Goal: Task Accomplishment & Management: Use online tool/utility

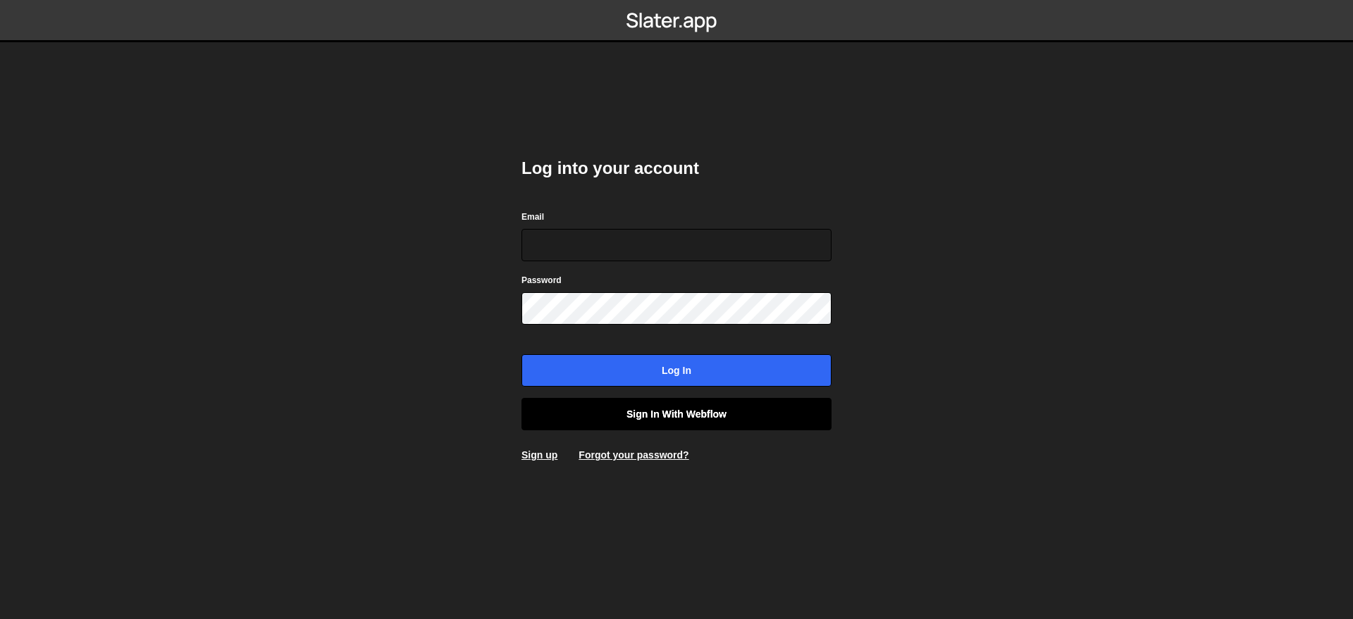
click at [603, 421] on link "Sign in with Webflow" at bounding box center [676, 414] width 310 height 32
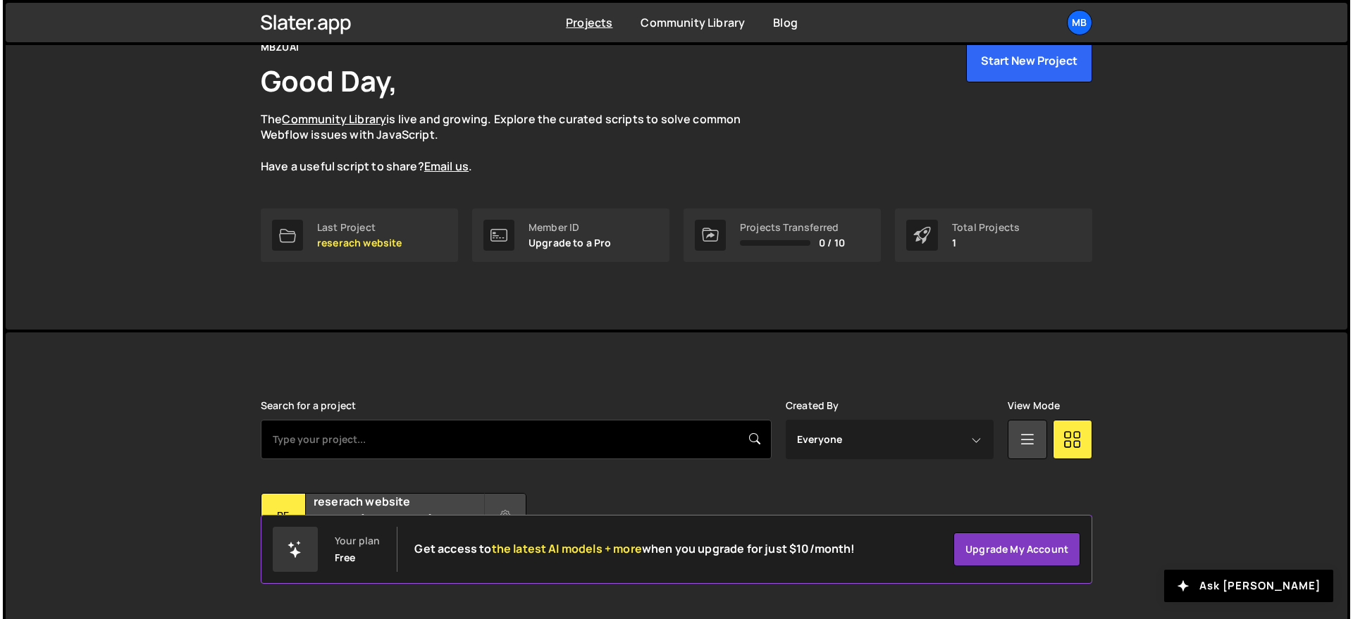
scroll to position [106, 0]
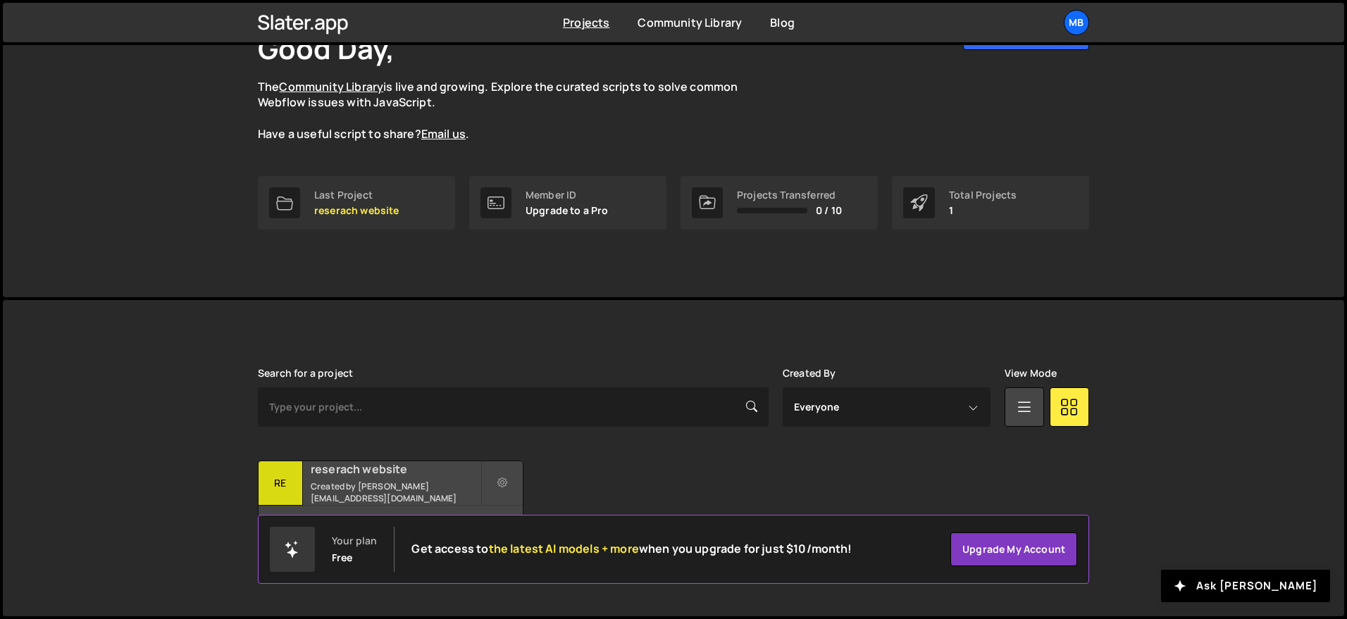
click at [334, 464] on div "Search for a project Created By Everyone zaqi.silverano@mbzuai.ac.ae View Mode …" at bounding box center [674, 458] width 832 height 181
click at [335, 471] on h2 "reserach website" at bounding box center [396, 470] width 170 height 16
click at [476, 477] on h2 "reserach website" at bounding box center [396, 470] width 170 height 16
click at [493, 479] on button at bounding box center [502, 483] width 42 height 45
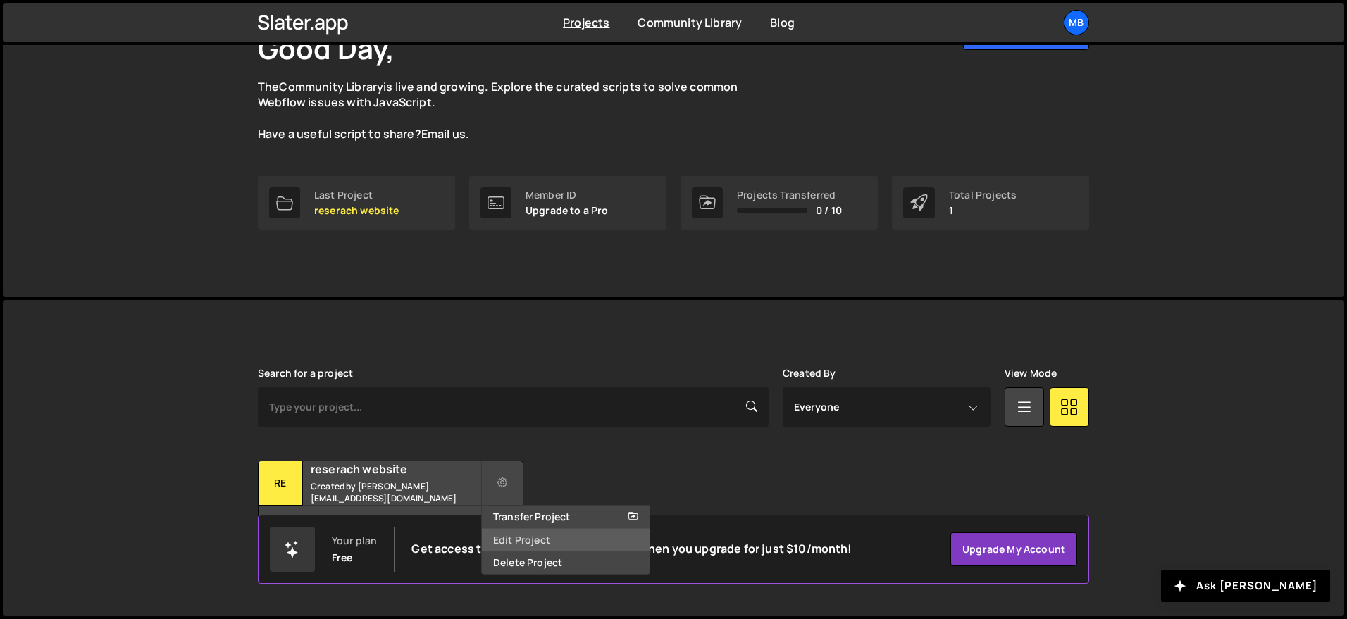
click at [531, 538] on link "Edit Project" at bounding box center [566, 540] width 168 height 23
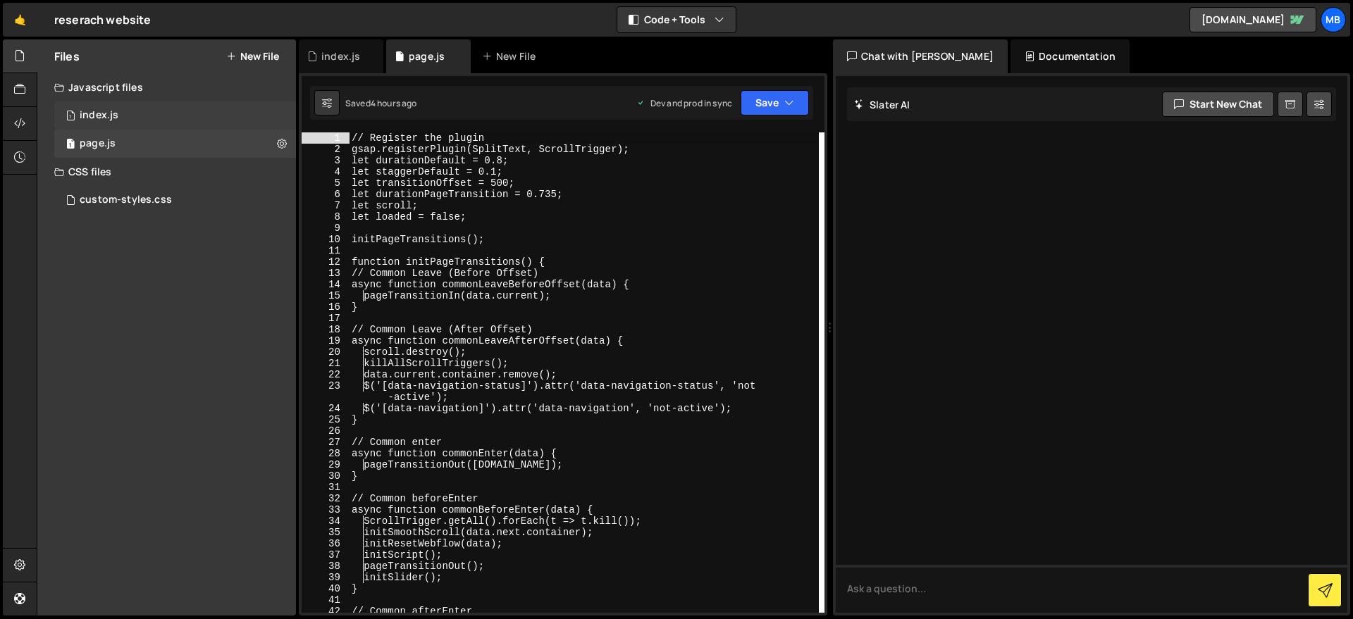
click at [192, 112] on div "1 index.js 0" at bounding box center [175, 115] width 242 height 28
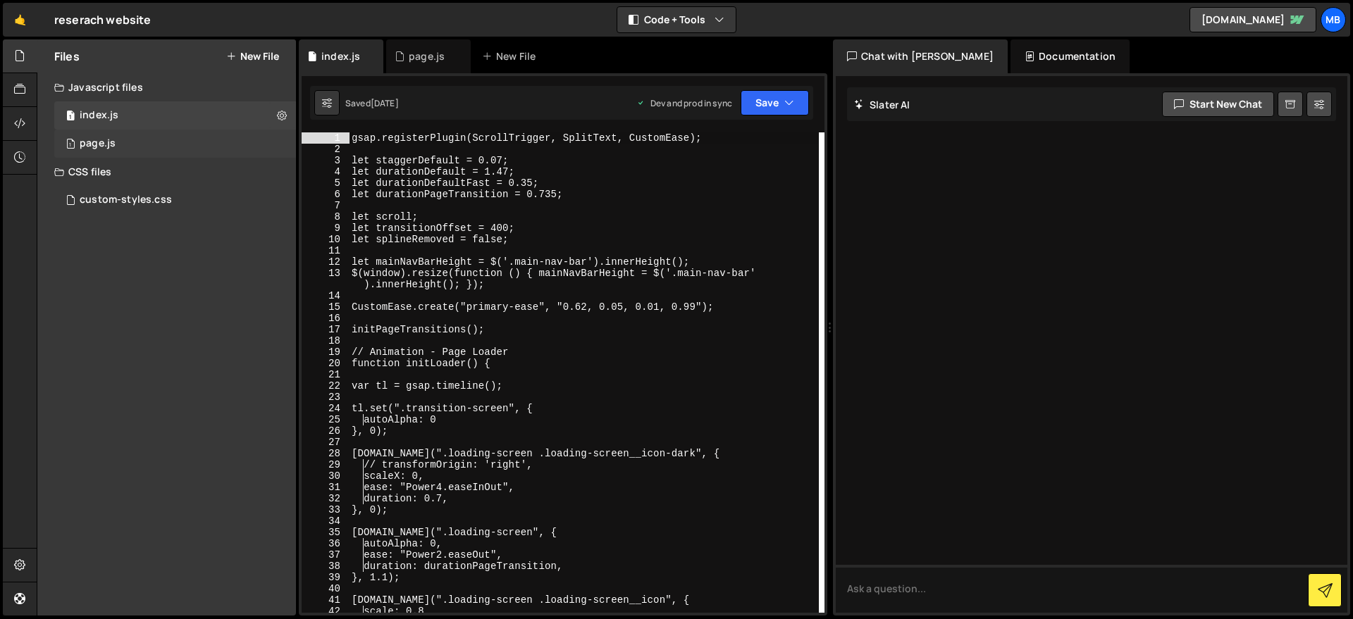
click at [192, 147] on div "1 page.js 0" at bounding box center [175, 144] width 242 height 28
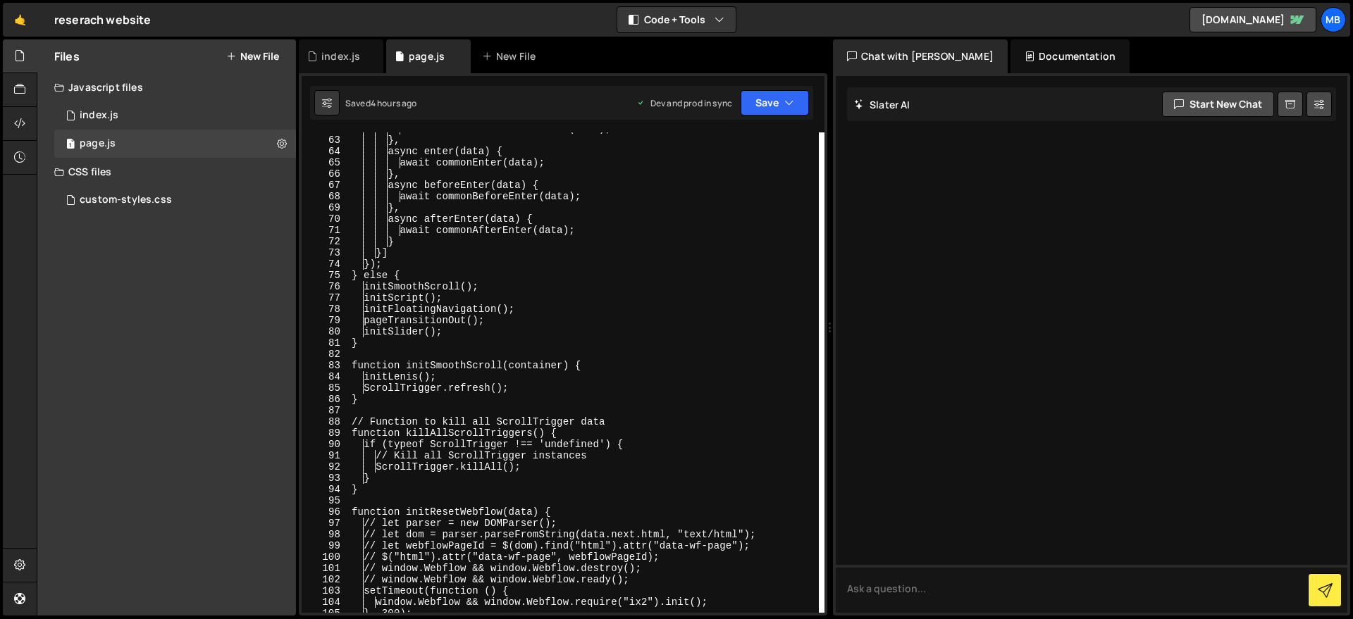
scroll to position [708, 0]
click at [130, 111] on div "1 index.js 0" at bounding box center [175, 115] width 242 height 28
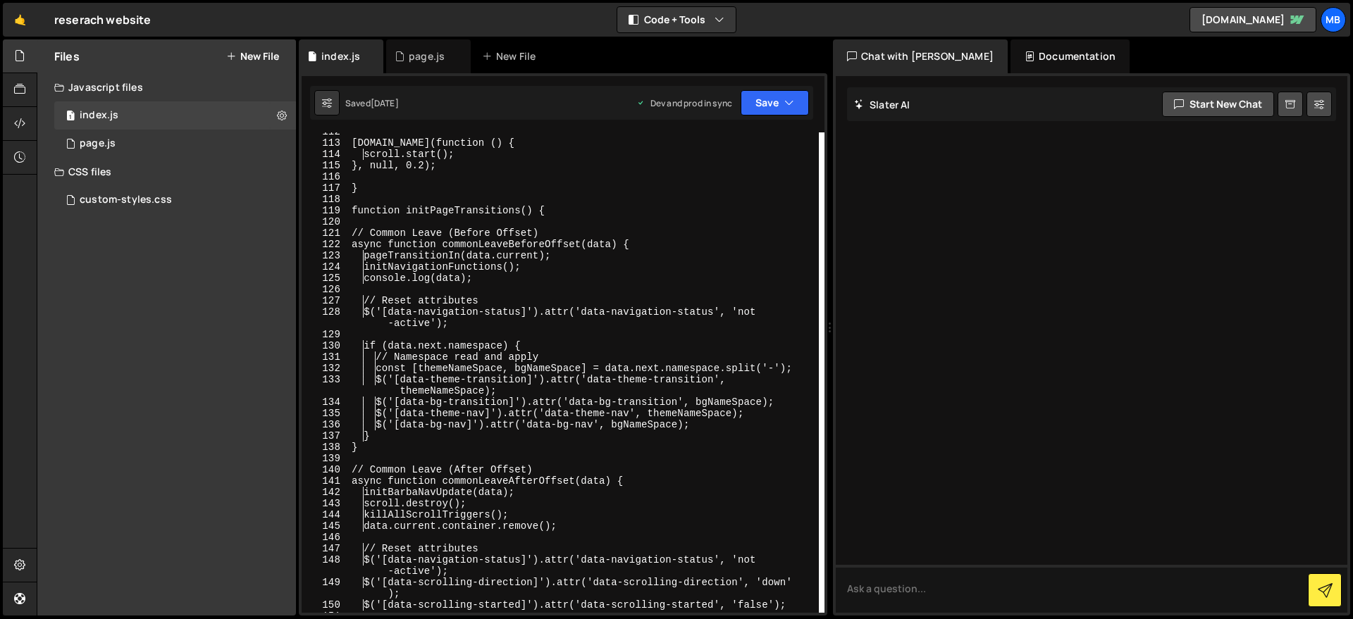
scroll to position [1280, 0]
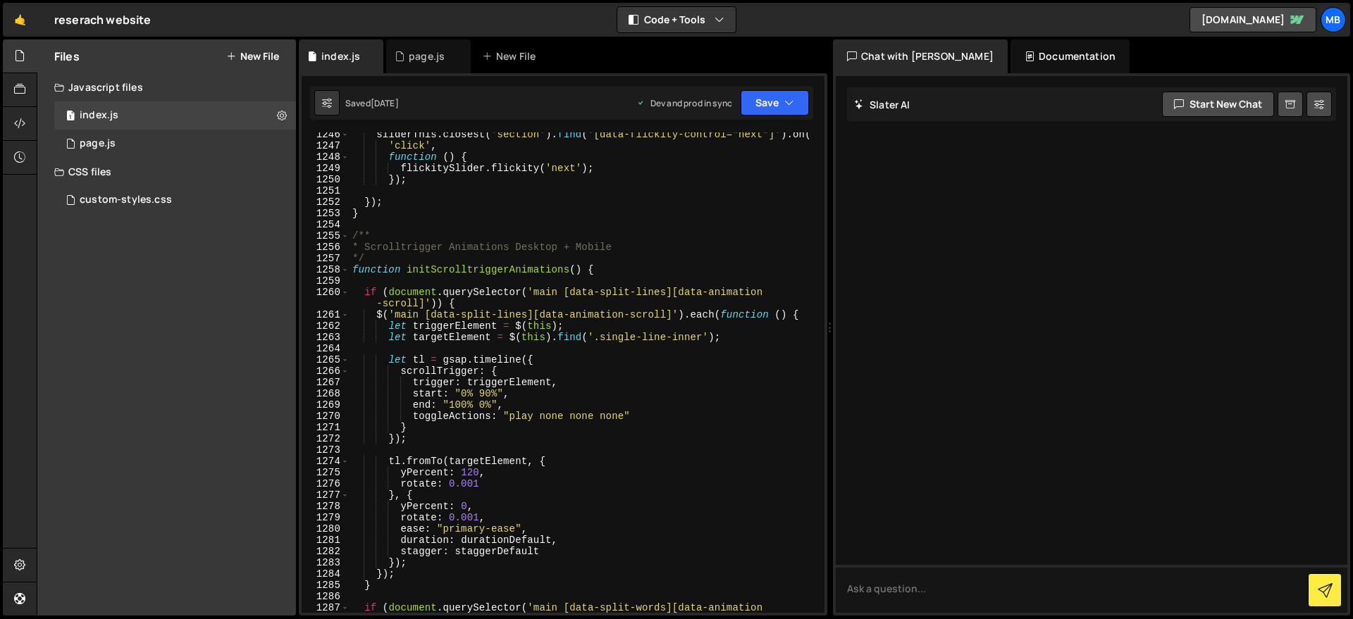
scroll to position [14836, 0]
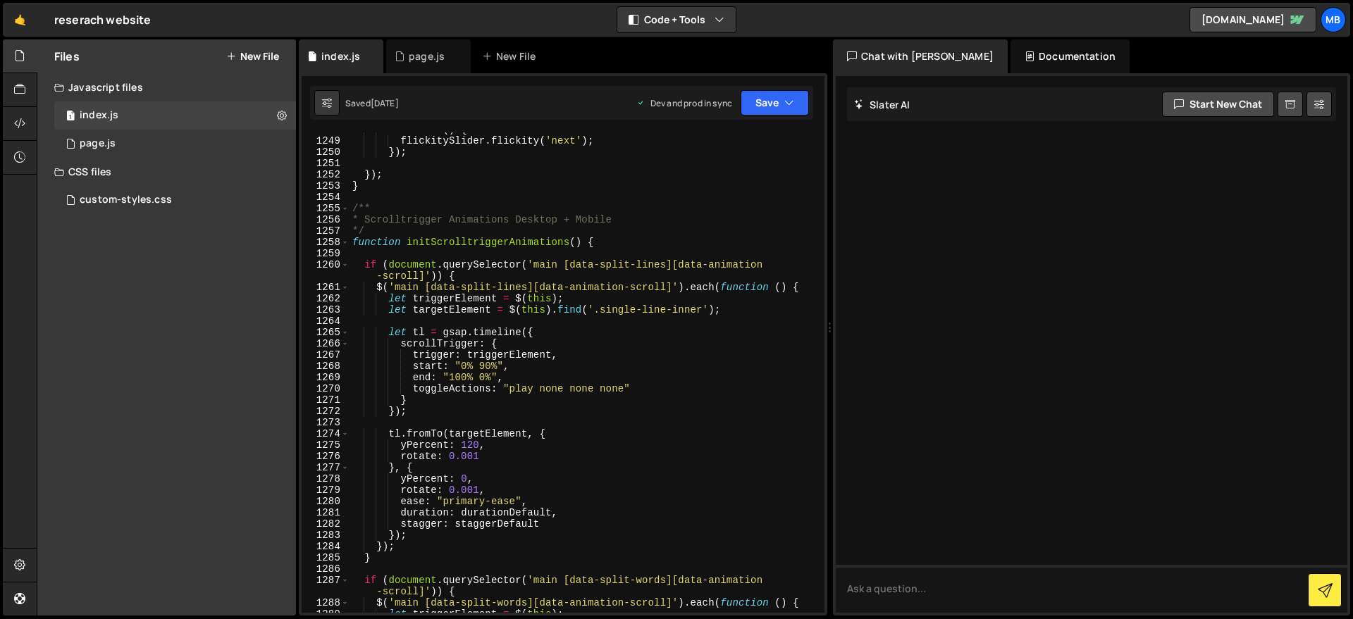
type textarea "}, {"
click at [766, 466] on div "function ( ) { flickitySlider . flickity ( 'next' ) ; }) ; }) ; } /** * Scrollt…" at bounding box center [584, 375] width 469 height 503
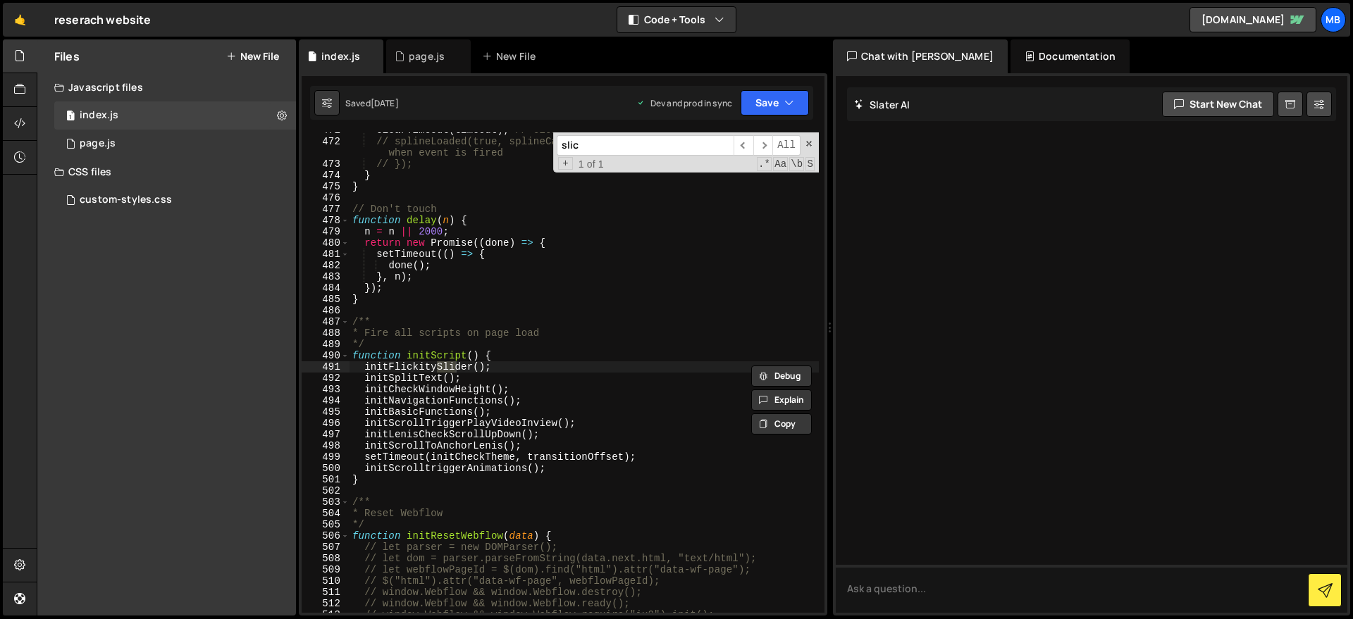
scroll to position [6649, 0]
type input "slick"
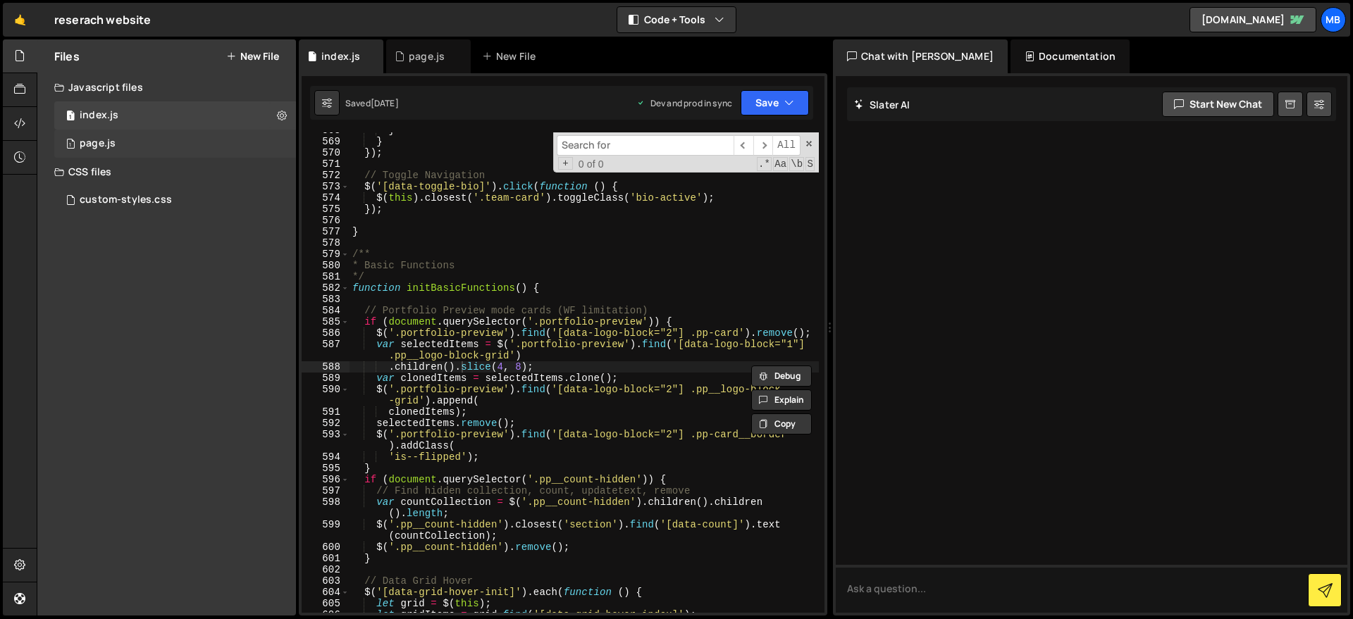
click at [160, 141] on div "1 page.js 0" at bounding box center [175, 144] width 242 height 28
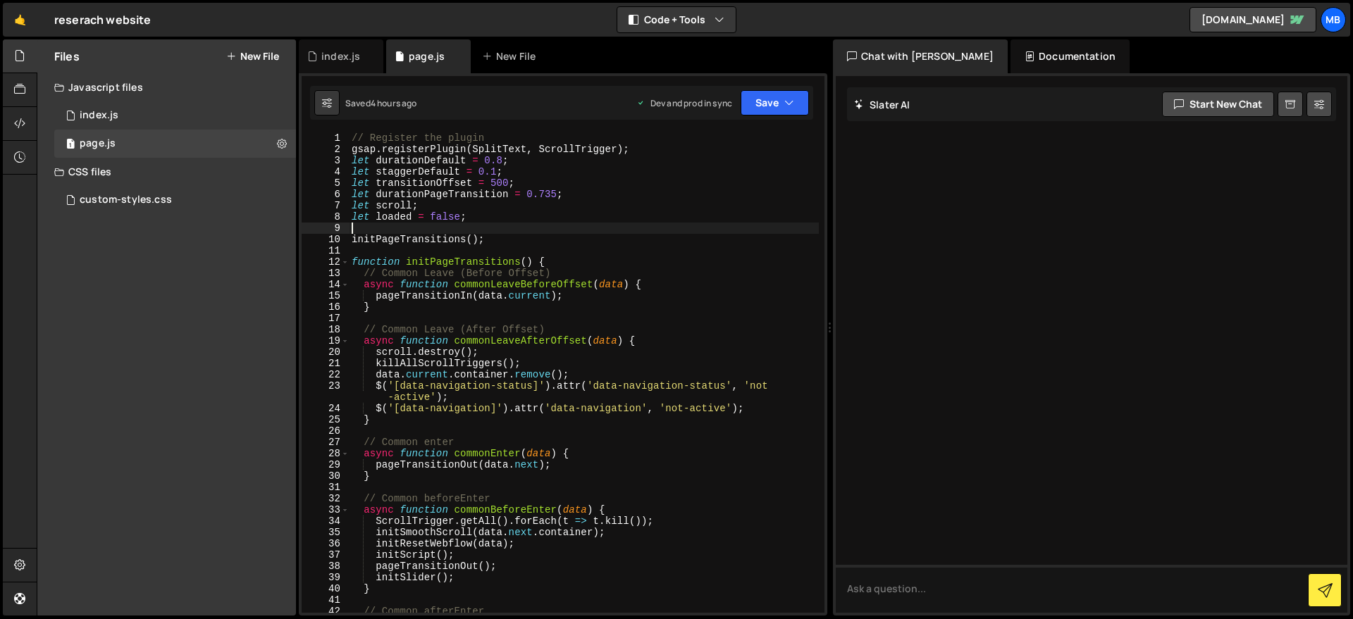
click at [483, 224] on div "// Register the plugin gsap . registerPlugin ( SplitText , ScrollTrigger ) ; le…" at bounding box center [584, 383] width 470 height 503
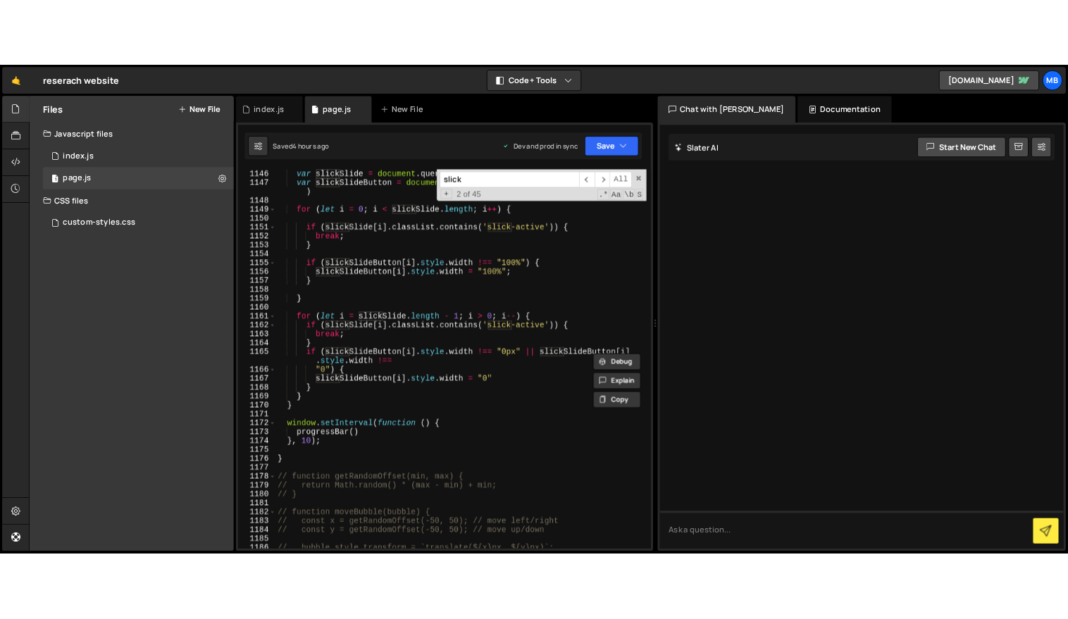
scroll to position [14154, 0]
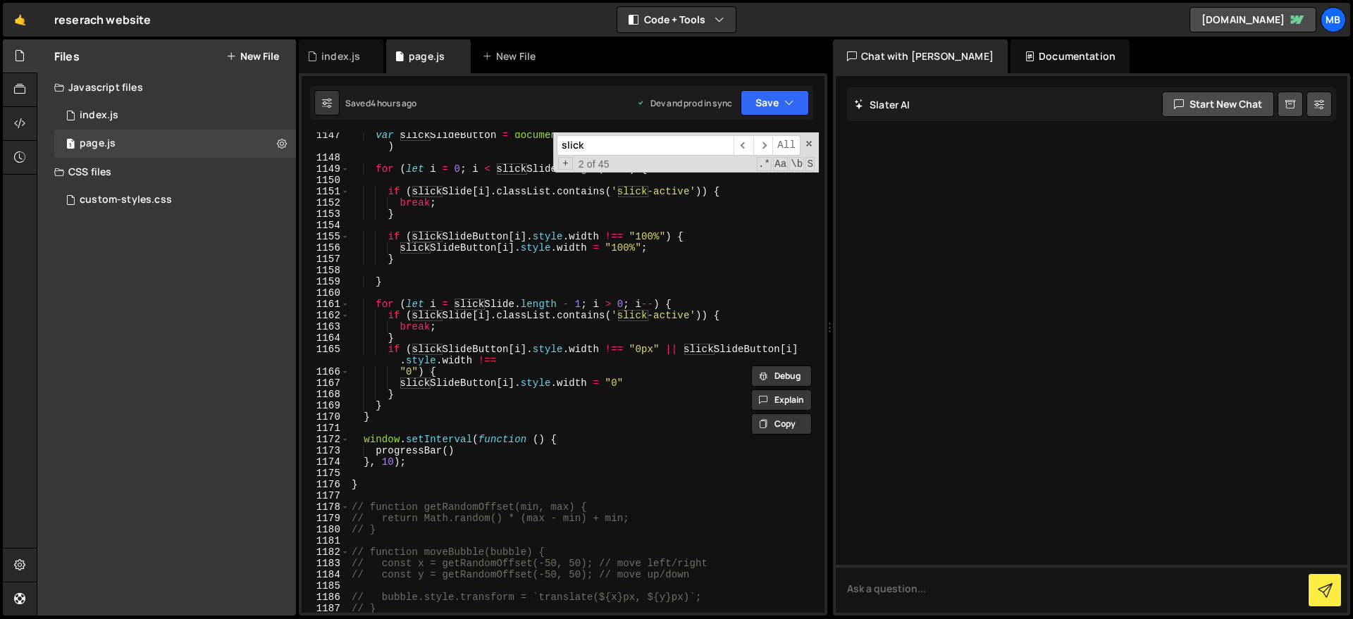
type input "slick"
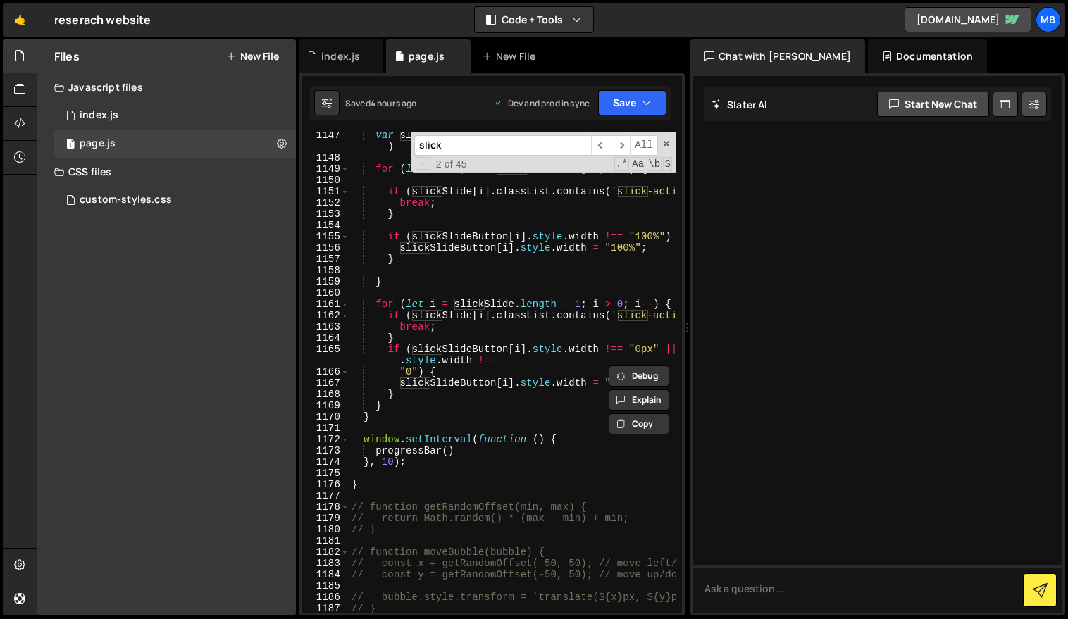
scroll to position [16183, 0]
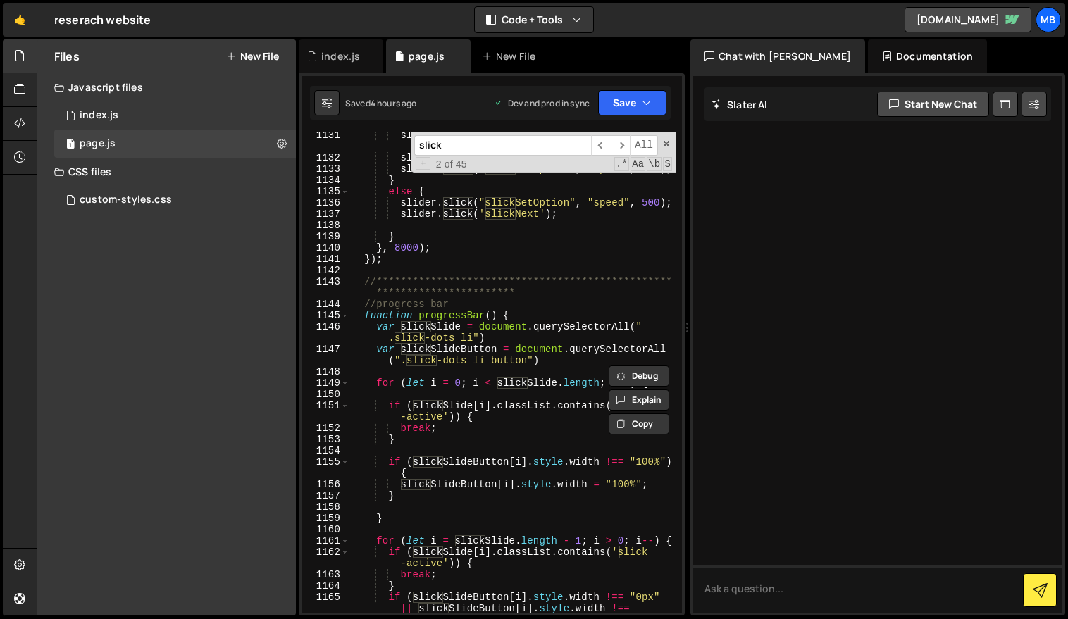
click at [665, 150] on div "slick ​ ​ All Replace All + 2 of 45 .* Aa \b S" at bounding box center [544, 152] width 266 height 40
click at [669, 147] on span at bounding box center [667, 144] width 10 height 10
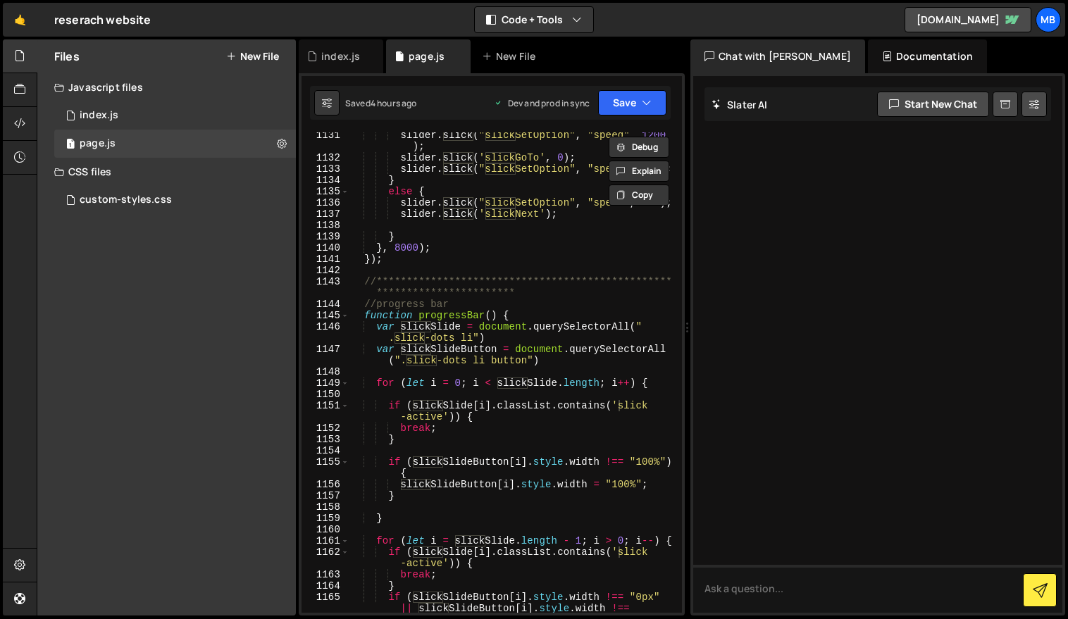
type textarea "var slickSlideButton = document.querySelectorAll(".slick-dots li button")"
click at [512, 366] on div "**********" at bounding box center [513, 387] width 327 height 514
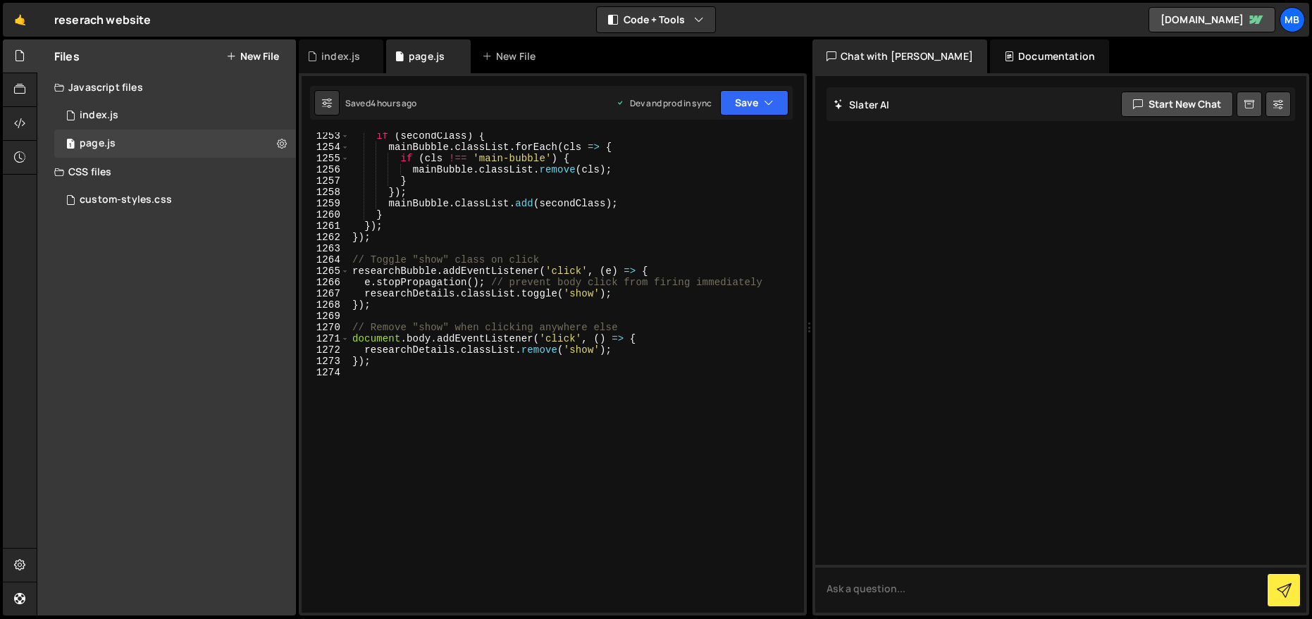
scroll to position [15108, 0]
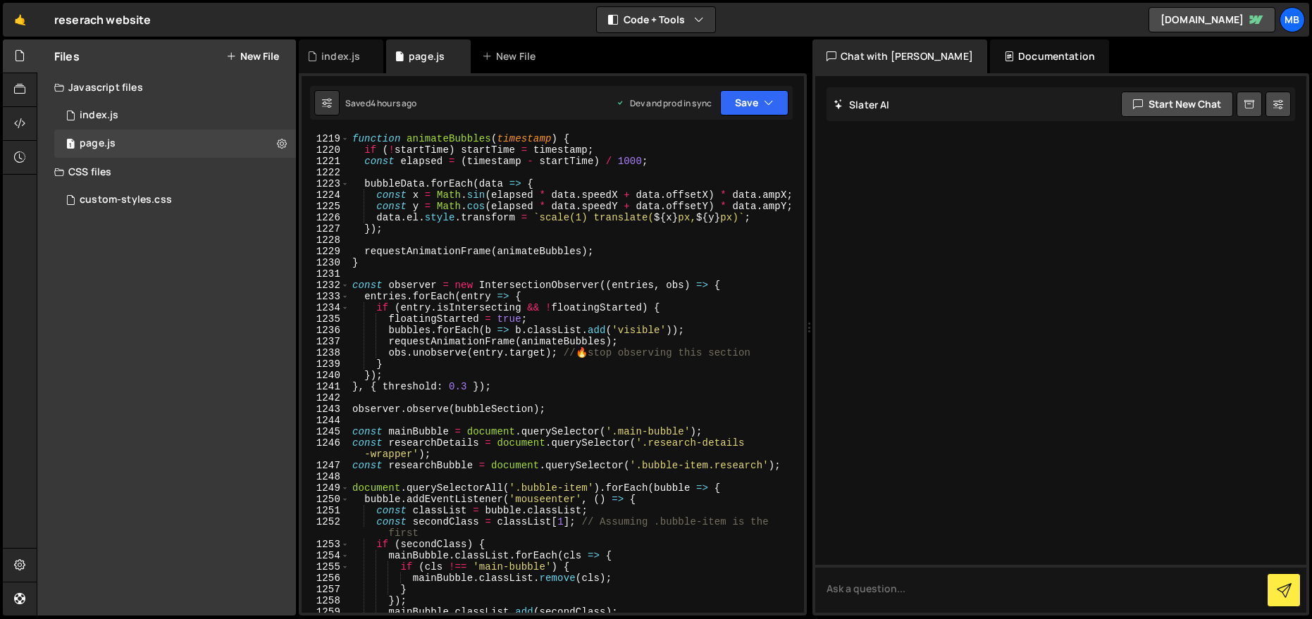
click at [621, 244] on div "function animateBubbles ( timestamp ) { if ( ! startTime ) startTime = timestam…" at bounding box center [574, 373] width 449 height 503
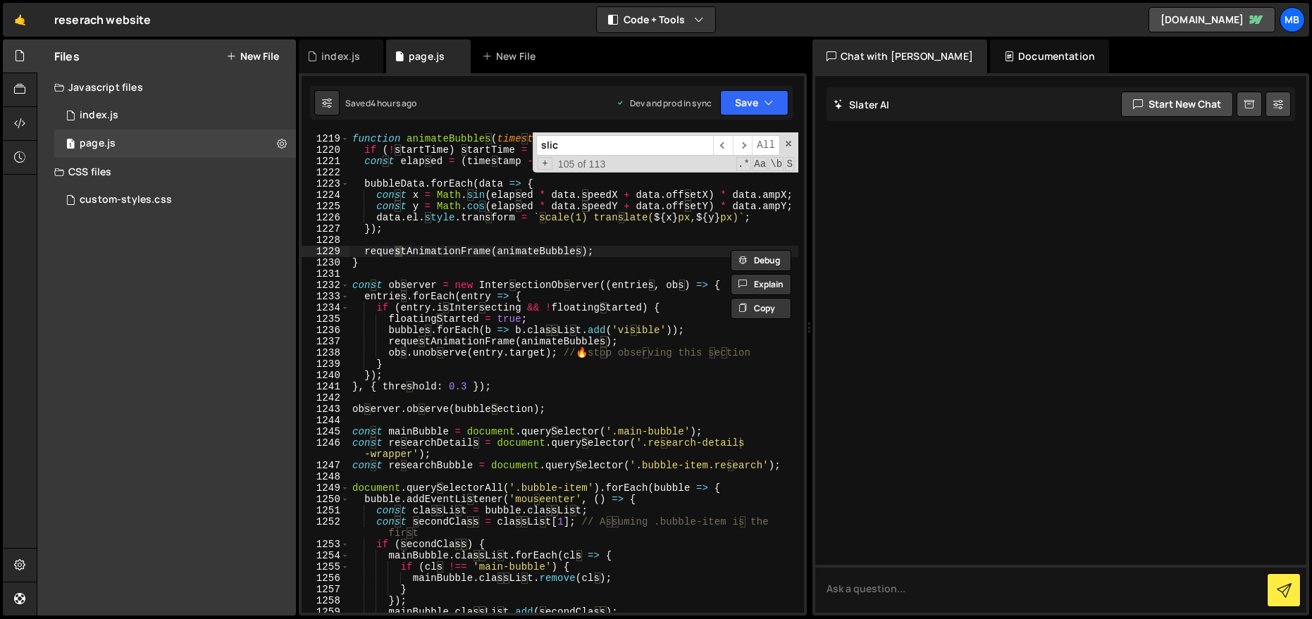
type input "slick"
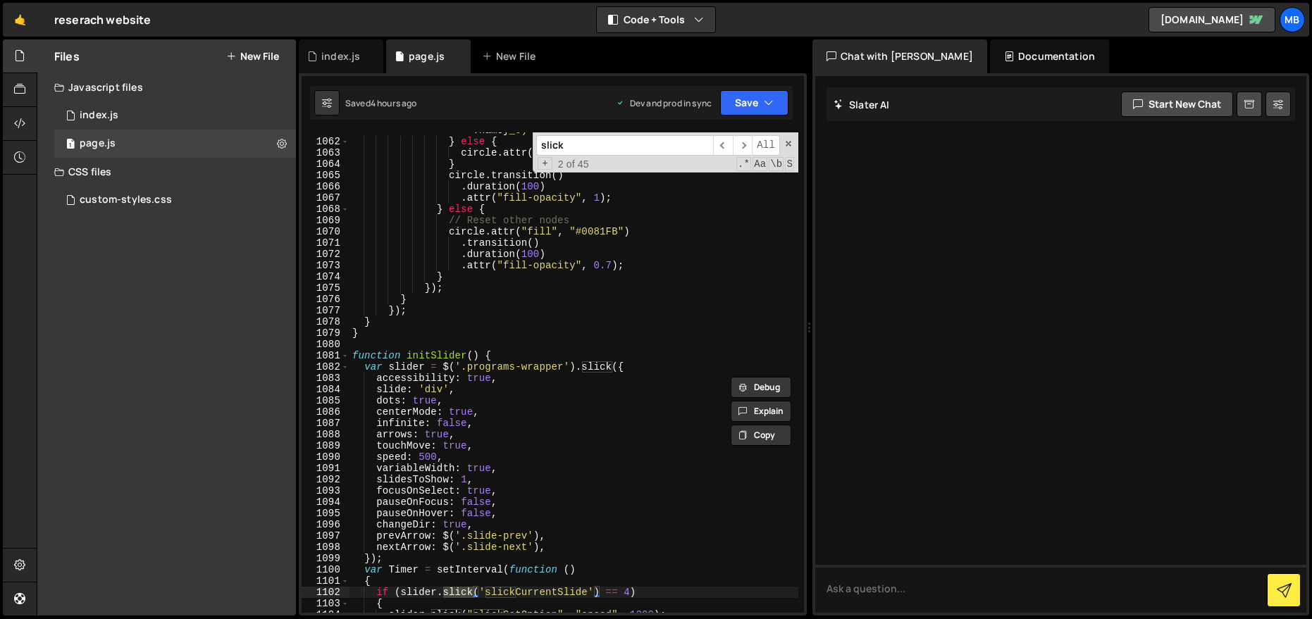
scroll to position [13422, 0]
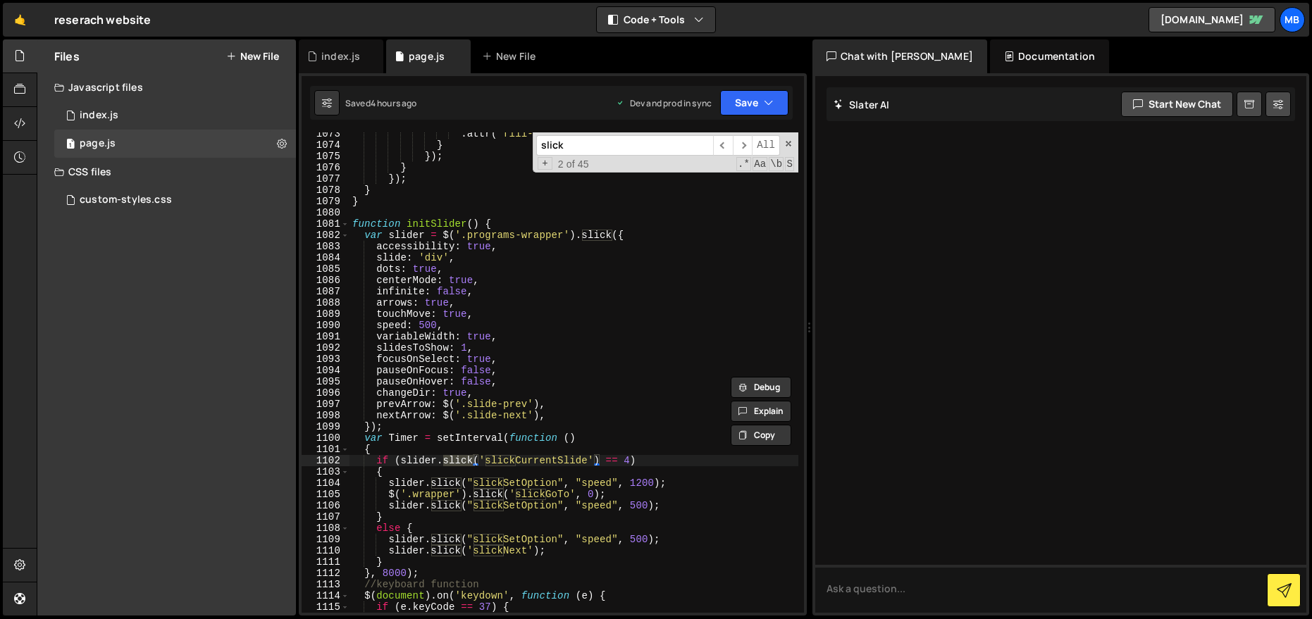
type textarea "speed: 500,"
click at [565, 328] on div ". attr ( "fill-opacity" , 0.7 ) ; } }) ; } }) ; } } function initSlider ( ) { v…" at bounding box center [574, 379] width 449 height 503
